Goal: Transaction & Acquisition: Download file/media

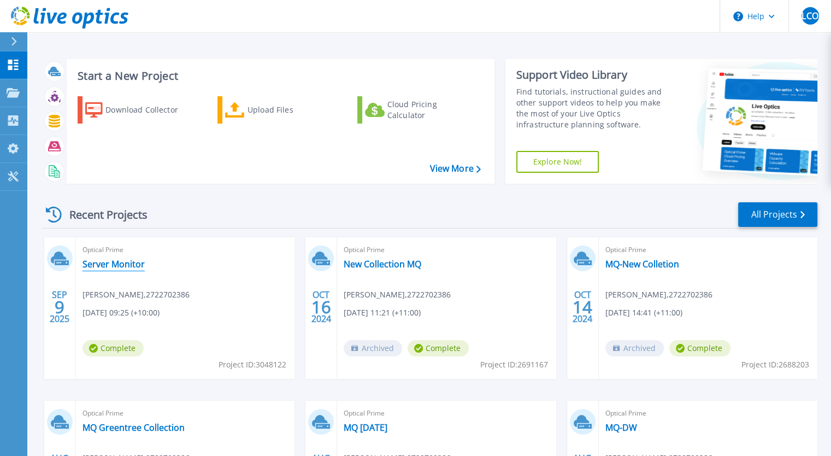
click at [85, 264] on link "Server Monitor" at bounding box center [114, 264] width 62 height 11
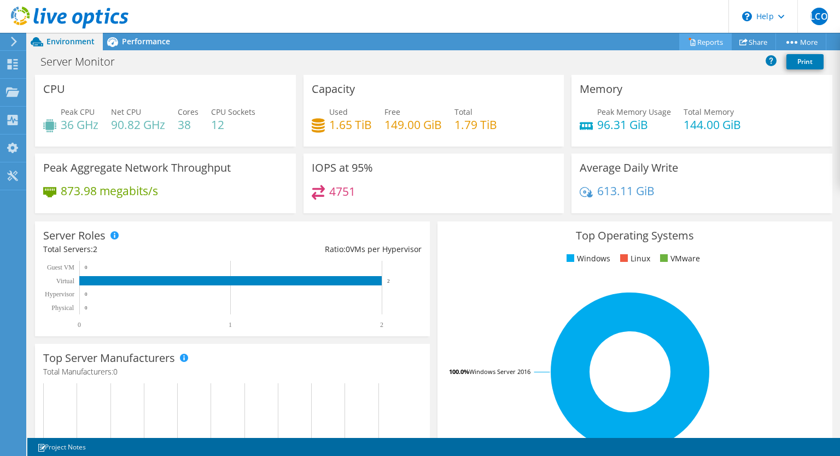
click at [706, 42] on link "Reports" at bounding box center [705, 41] width 52 height 17
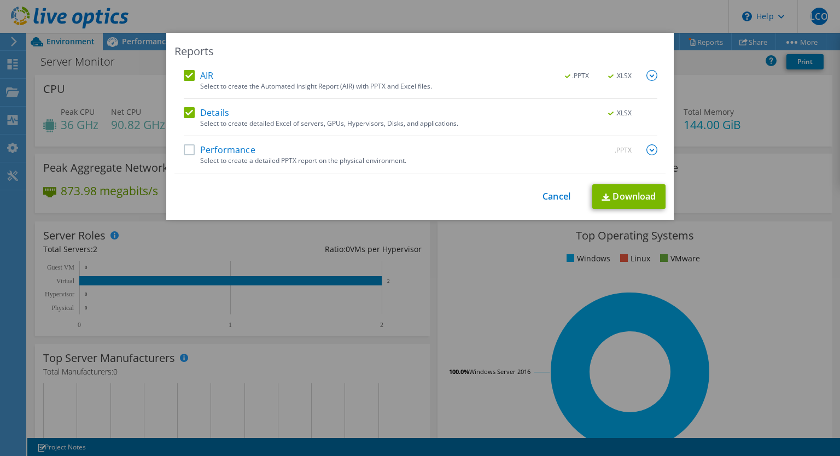
click at [186, 150] on label "Performance" at bounding box center [220, 149] width 72 height 11
click at [0, 0] on input "Performance" at bounding box center [0, 0] width 0 height 0
click at [635, 200] on link "Download" at bounding box center [628, 196] width 73 height 25
click at [729, 90] on div "Reports AIR .PPTX .XLSX Select to create the Automated Insight Report (AIR) wit…" at bounding box center [420, 228] width 840 height 390
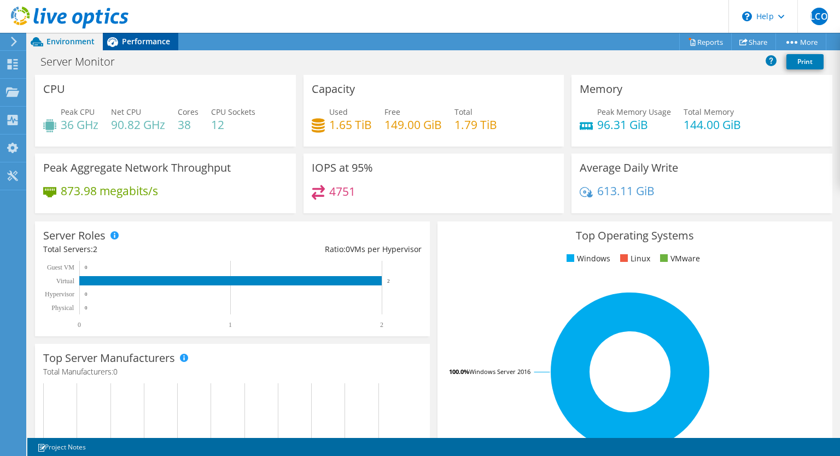
click at [151, 43] on span "Performance" at bounding box center [146, 41] width 48 height 10
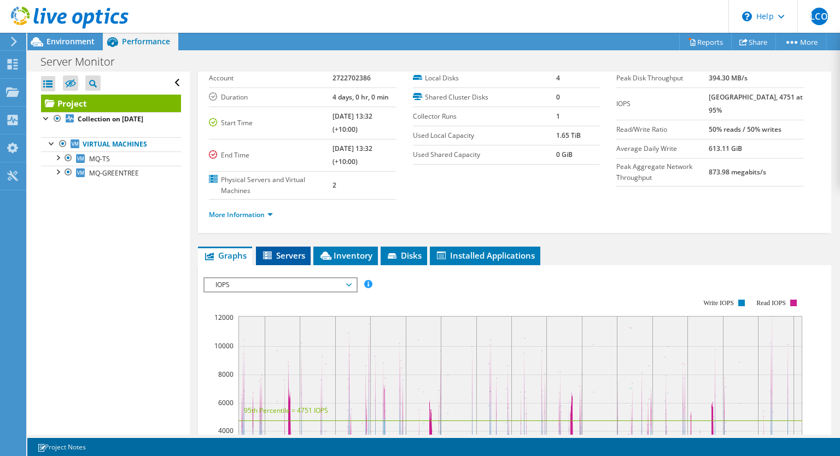
click at [296, 254] on span "Servers" at bounding box center [283, 255] width 44 height 11
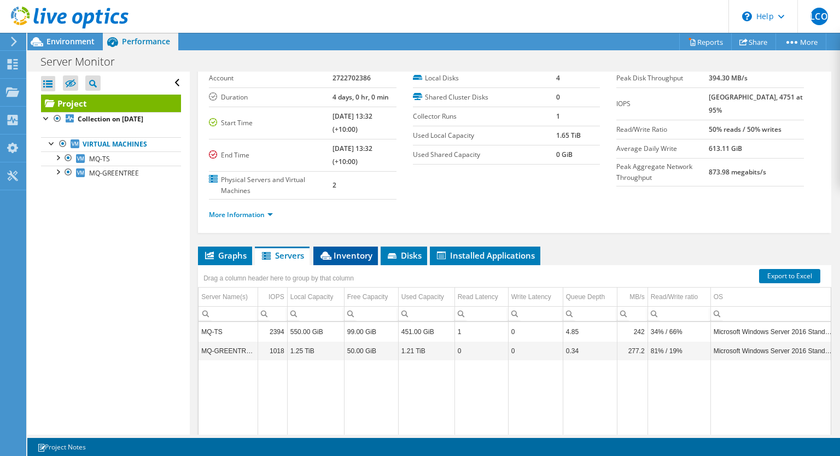
click at [350, 258] on span "Inventory" at bounding box center [346, 255] width 54 height 11
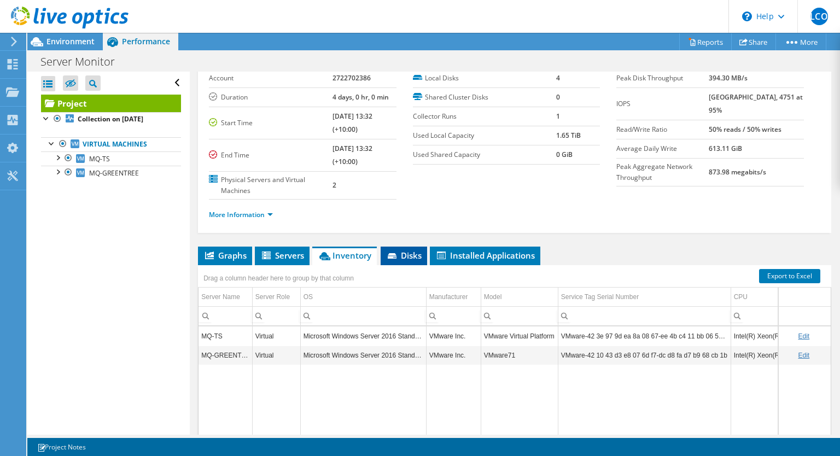
click at [414, 256] on span "Disks" at bounding box center [404, 255] width 36 height 11
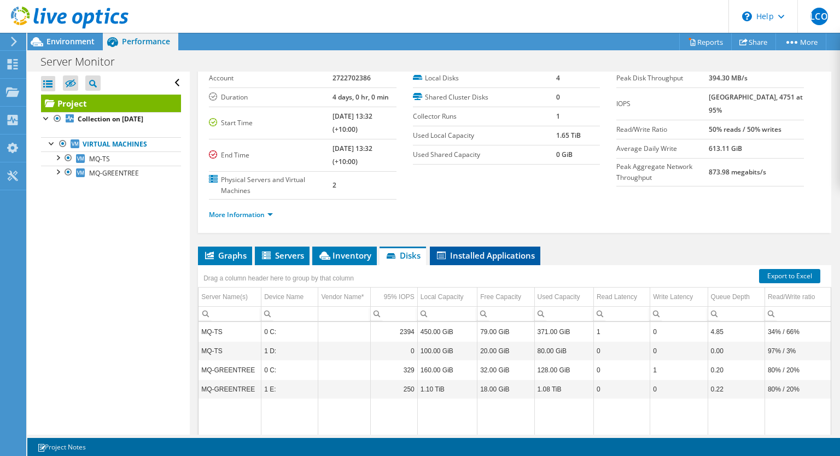
click at [479, 255] on span "Installed Applications" at bounding box center [484, 255] width 99 height 11
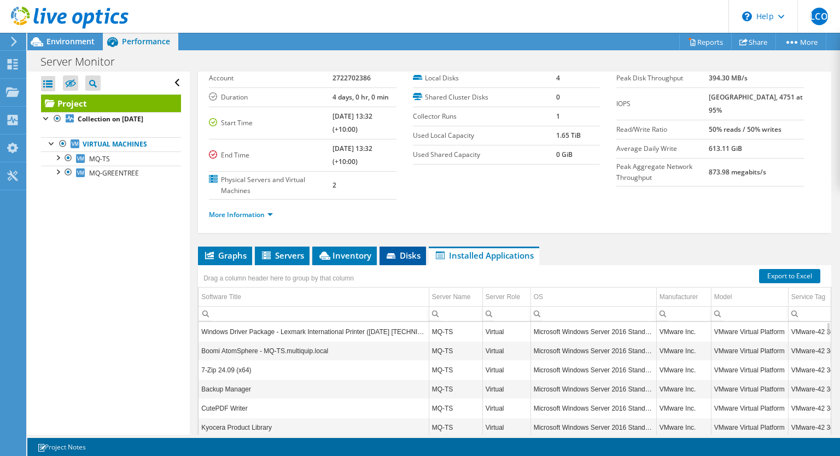
click at [407, 253] on span "Disks" at bounding box center [403, 255] width 36 height 11
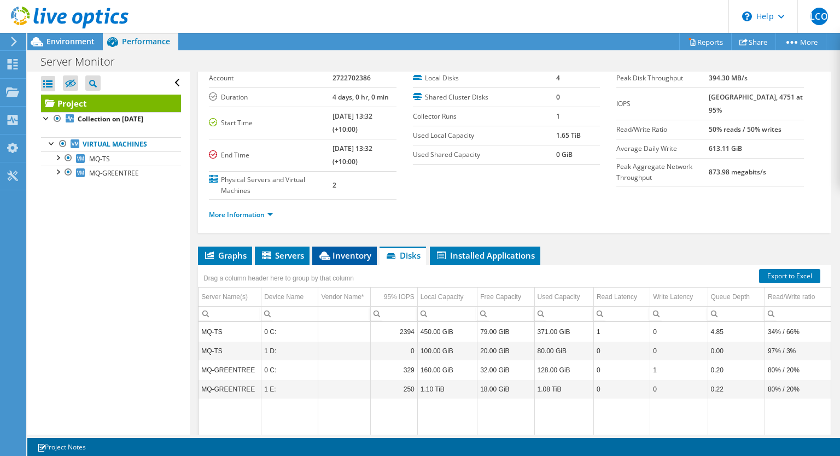
click at [355, 252] on span "Inventory" at bounding box center [345, 255] width 54 height 11
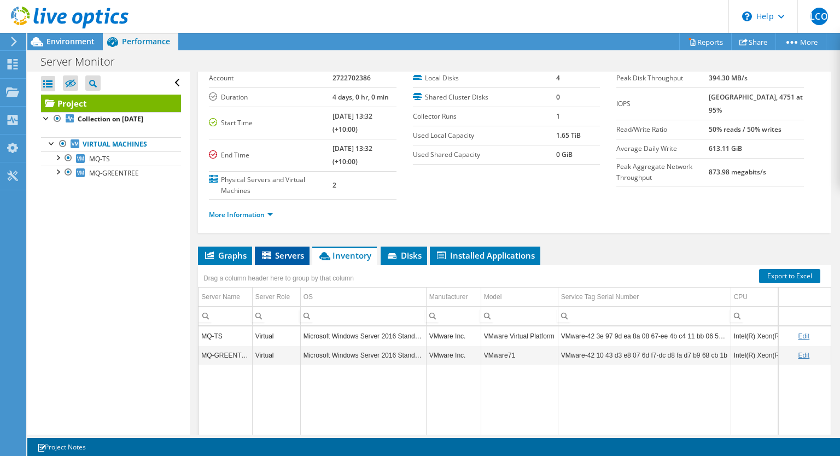
click at [275, 251] on span "Servers" at bounding box center [282, 255] width 44 height 11
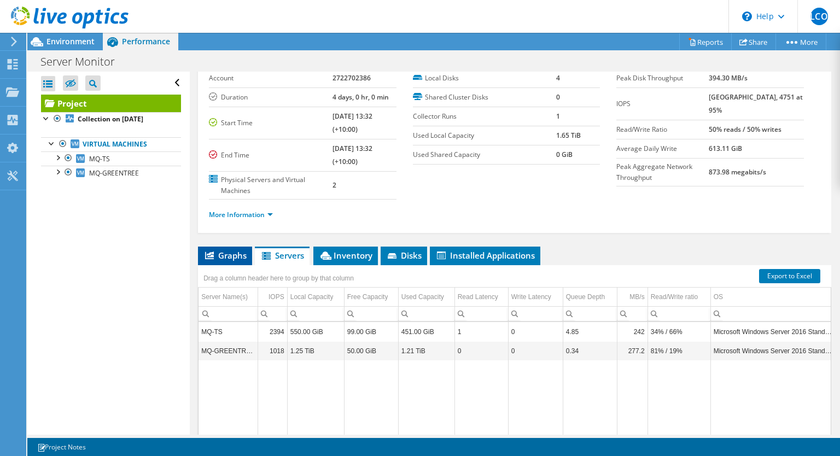
click at [228, 252] on span "Graphs" at bounding box center [224, 255] width 43 height 11
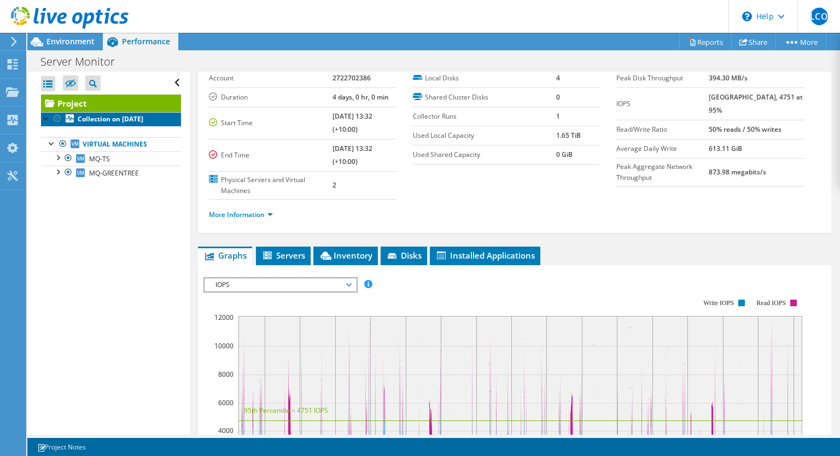
click at [100, 120] on b "Collection on [DATE]" at bounding box center [111, 118] width 66 height 9
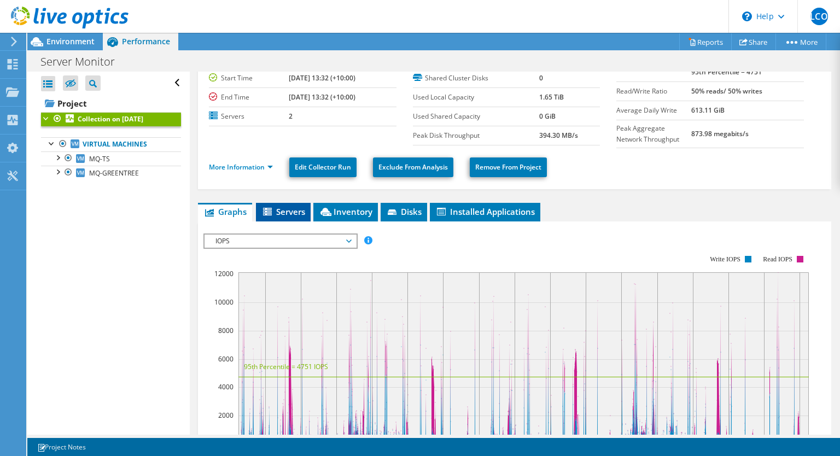
click at [293, 213] on span "Servers" at bounding box center [283, 211] width 44 height 11
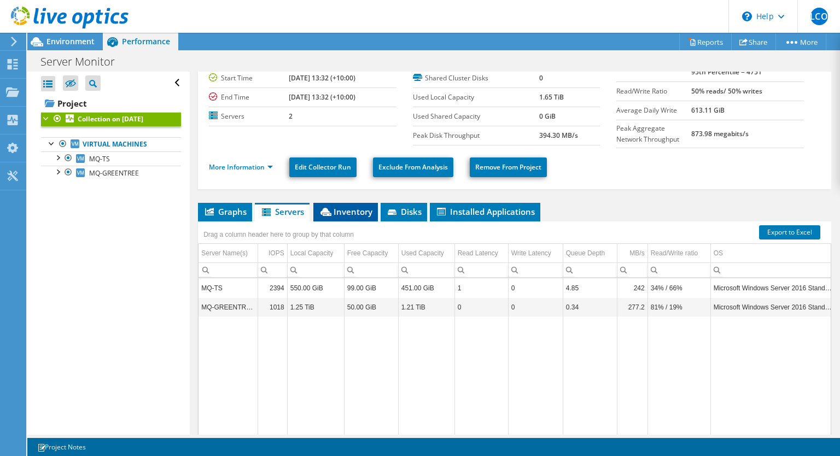
click at [343, 213] on span "Inventory" at bounding box center [346, 211] width 54 height 11
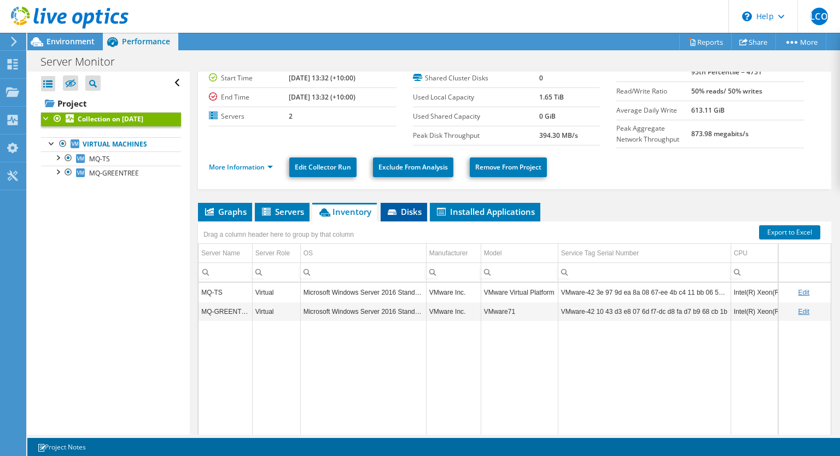
click at [407, 210] on span "Disks" at bounding box center [404, 211] width 36 height 11
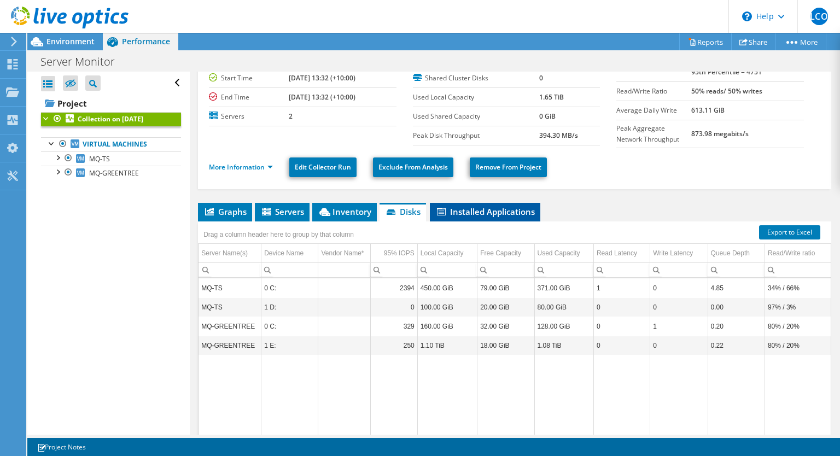
click at [490, 210] on span "Installed Applications" at bounding box center [484, 211] width 99 height 11
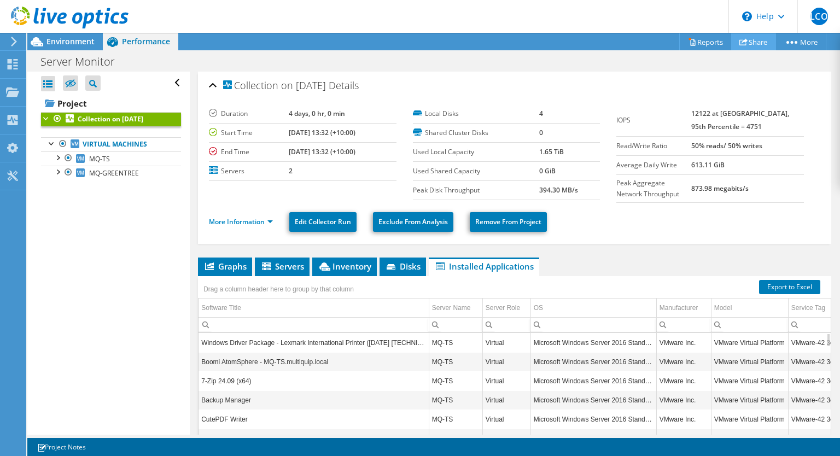
click at [752, 45] on link "Share" at bounding box center [753, 41] width 45 height 17
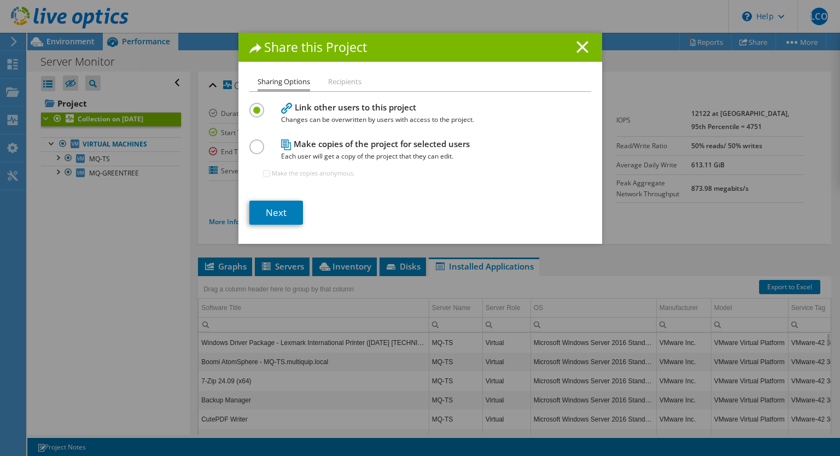
click at [576, 43] on icon at bounding box center [582, 47] width 12 height 12
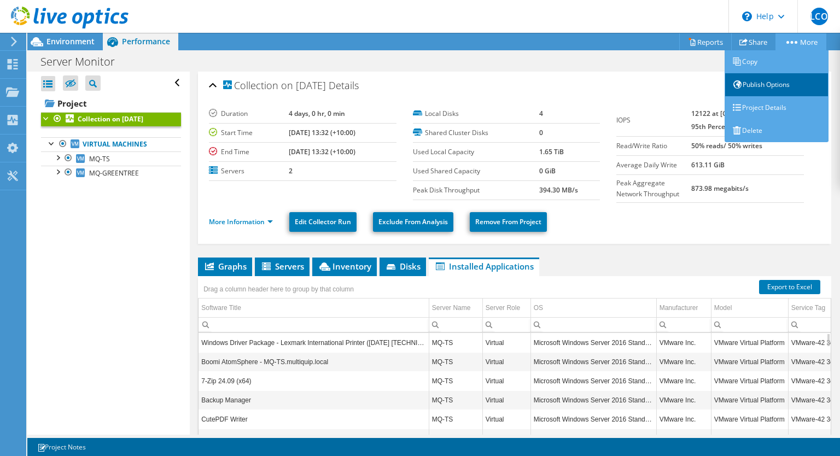
click at [778, 84] on link "Publish Options" at bounding box center [776, 84] width 104 height 23
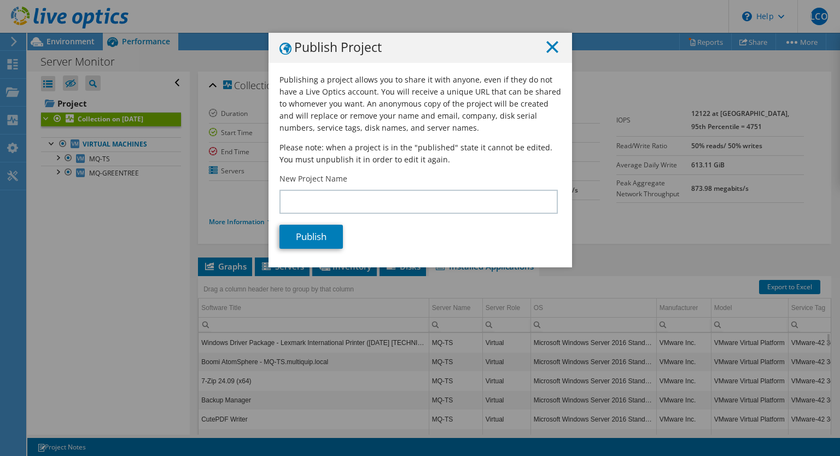
click at [549, 49] on line at bounding box center [552, 47] width 11 height 11
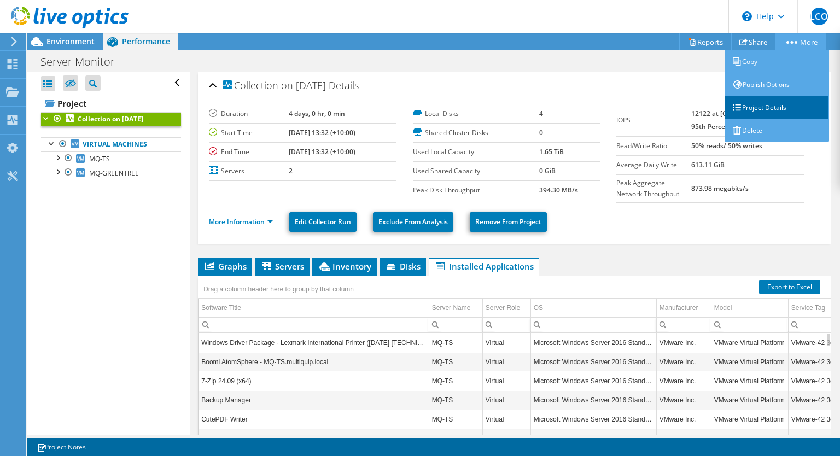
click at [772, 112] on link "Project Details" at bounding box center [776, 107] width 104 height 23
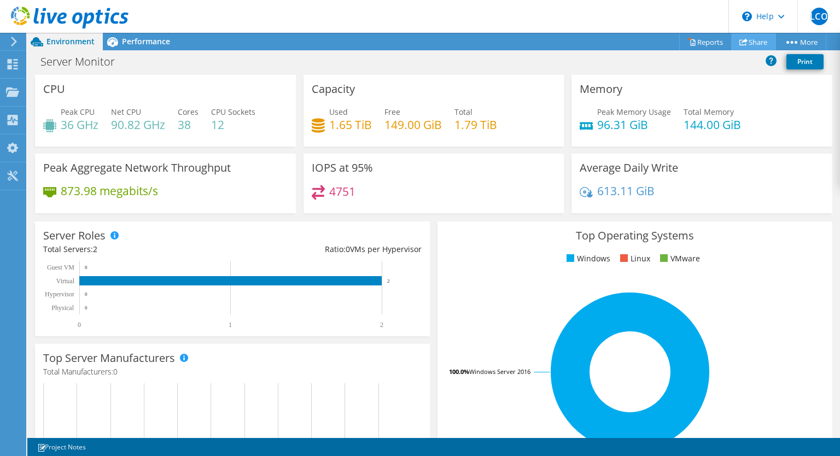
click at [749, 42] on link "Share" at bounding box center [753, 41] width 45 height 17
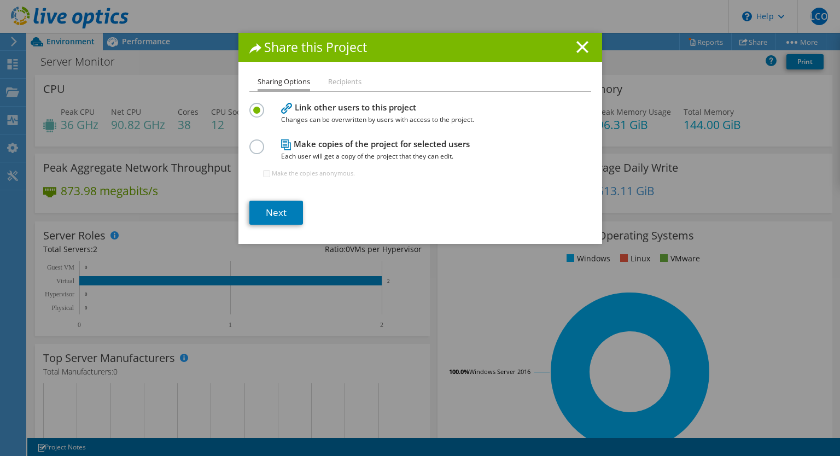
click at [352, 83] on li "Recipients" at bounding box center [344, 82] width 33 height 14
click at [275, 212] on link "Next" at bounding box center [276, 213] width 54 height 24
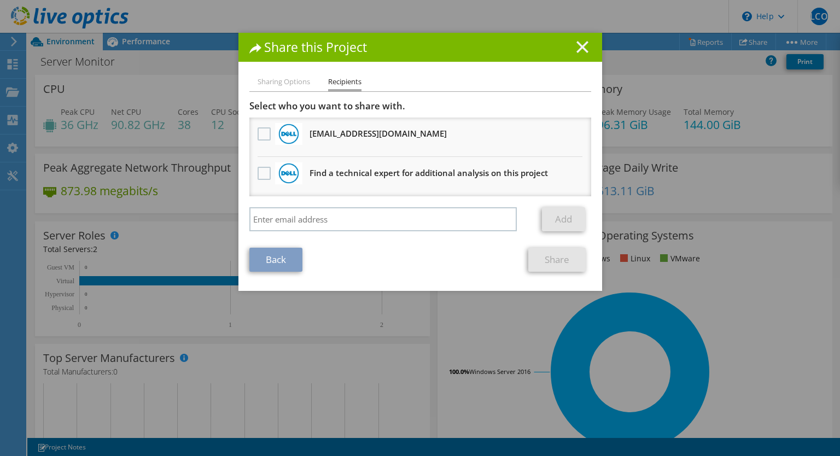
click at [579, 49] on line at bounding box center [582, 47] width 11 height 11
